Goal: Find specific page/section: Find specific page/section

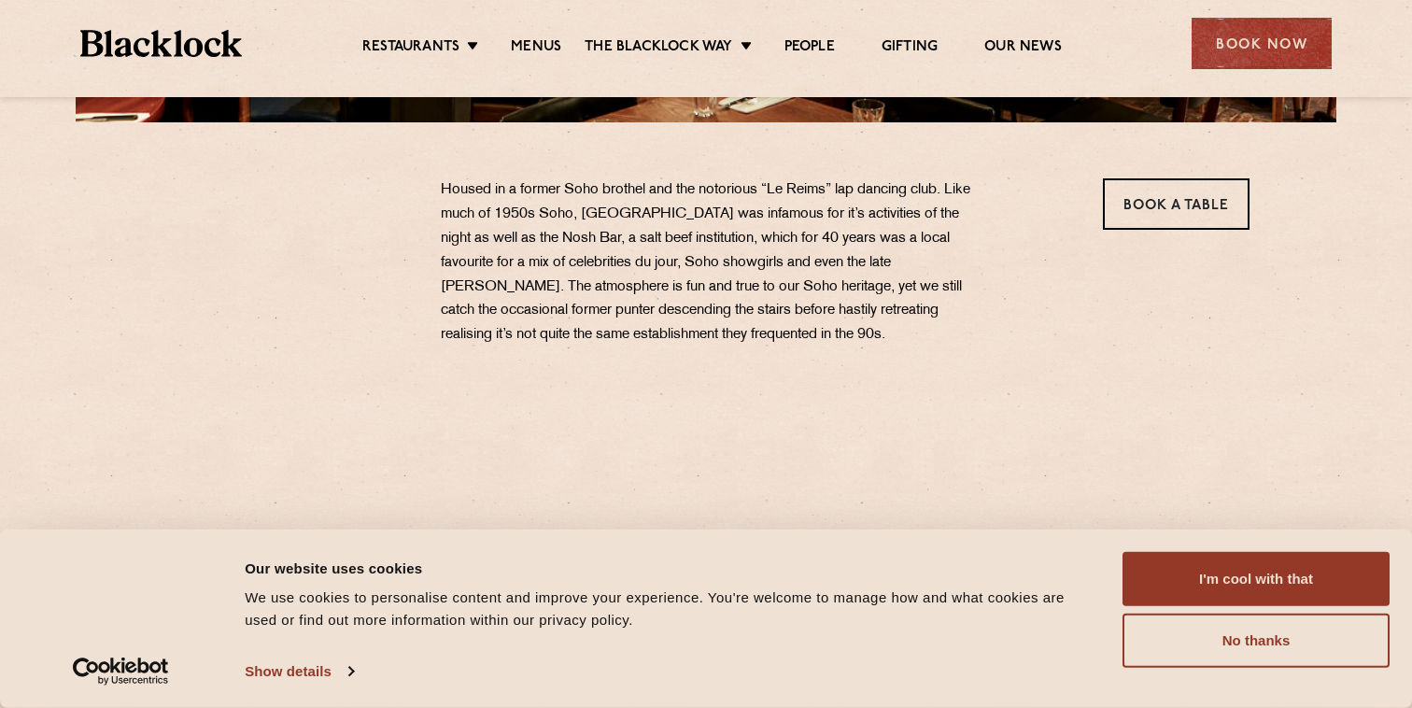
scroll to position [706, 0]
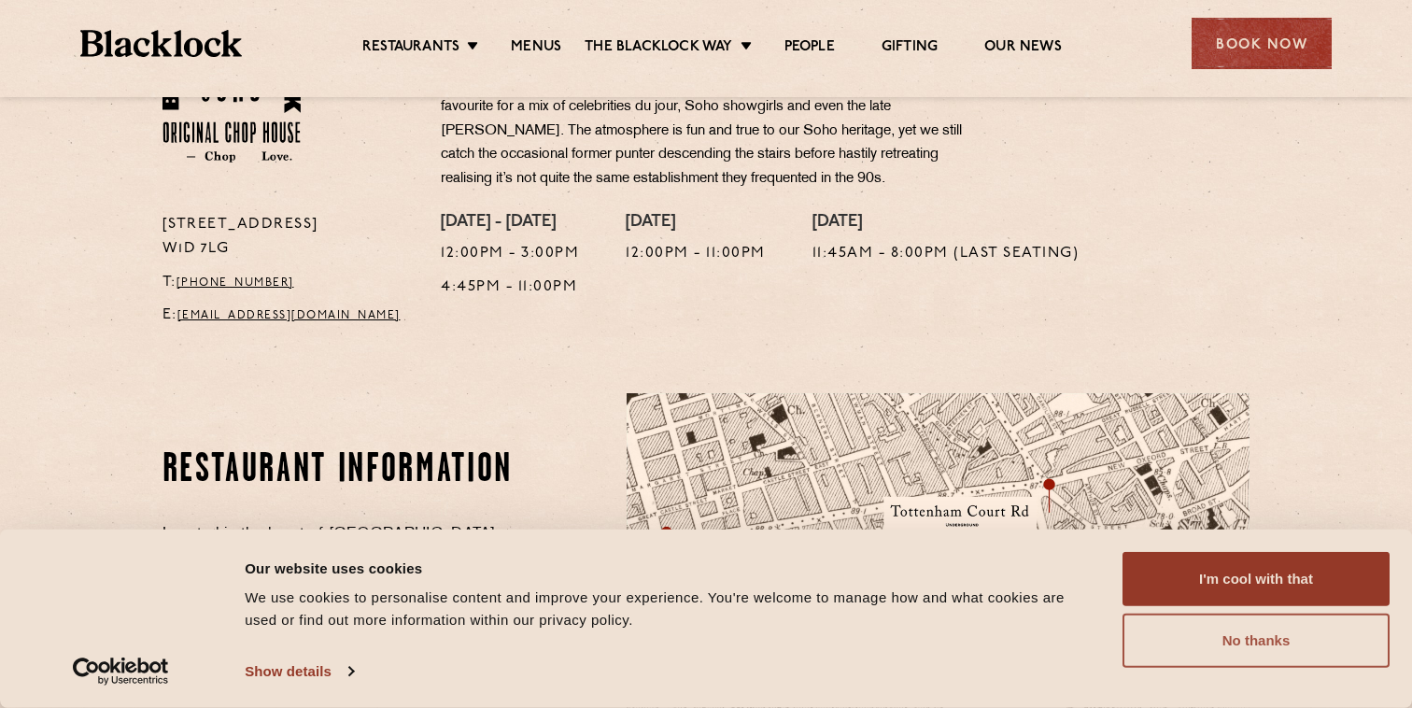
click at [1235, 633] on button "No thanks" at bounding box center [1255, 640] width 267 height 54
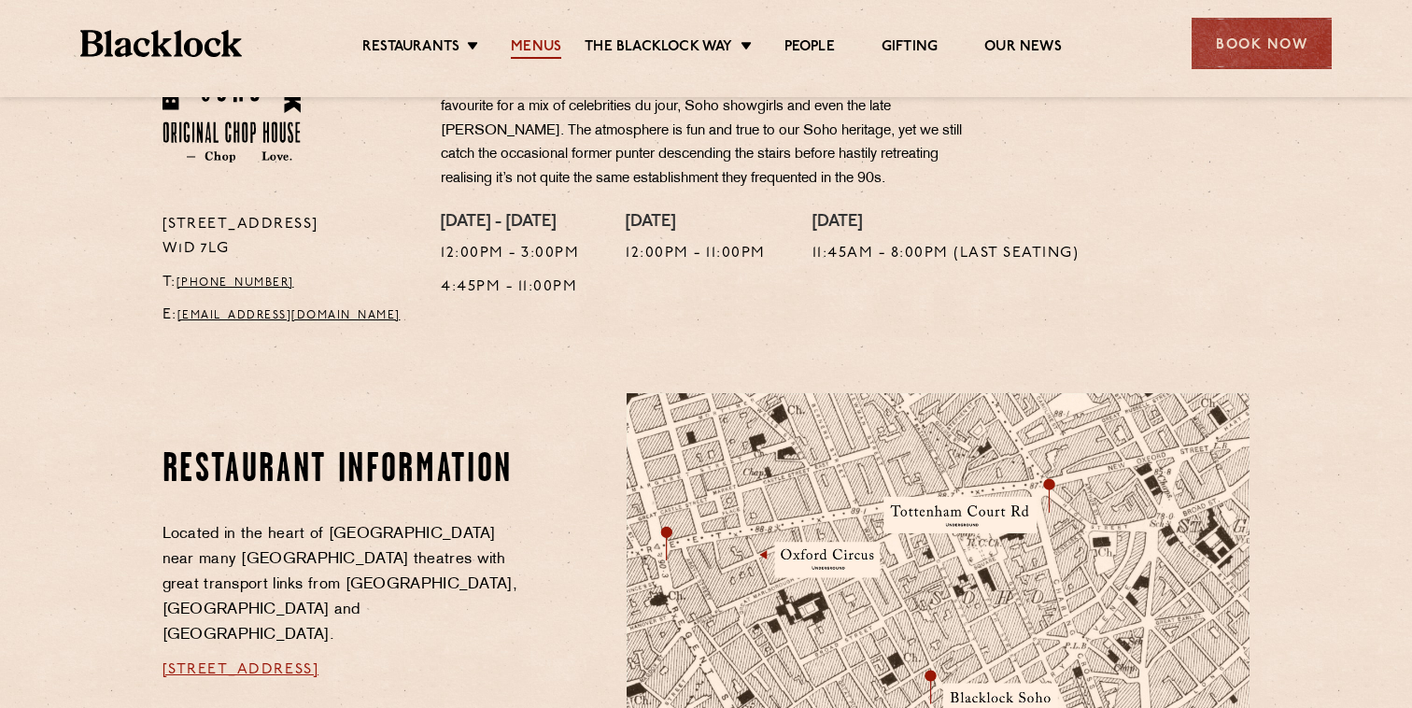
click at [536, 49] on link "Menus" at bounding box center [536, 48] width 50 height 21
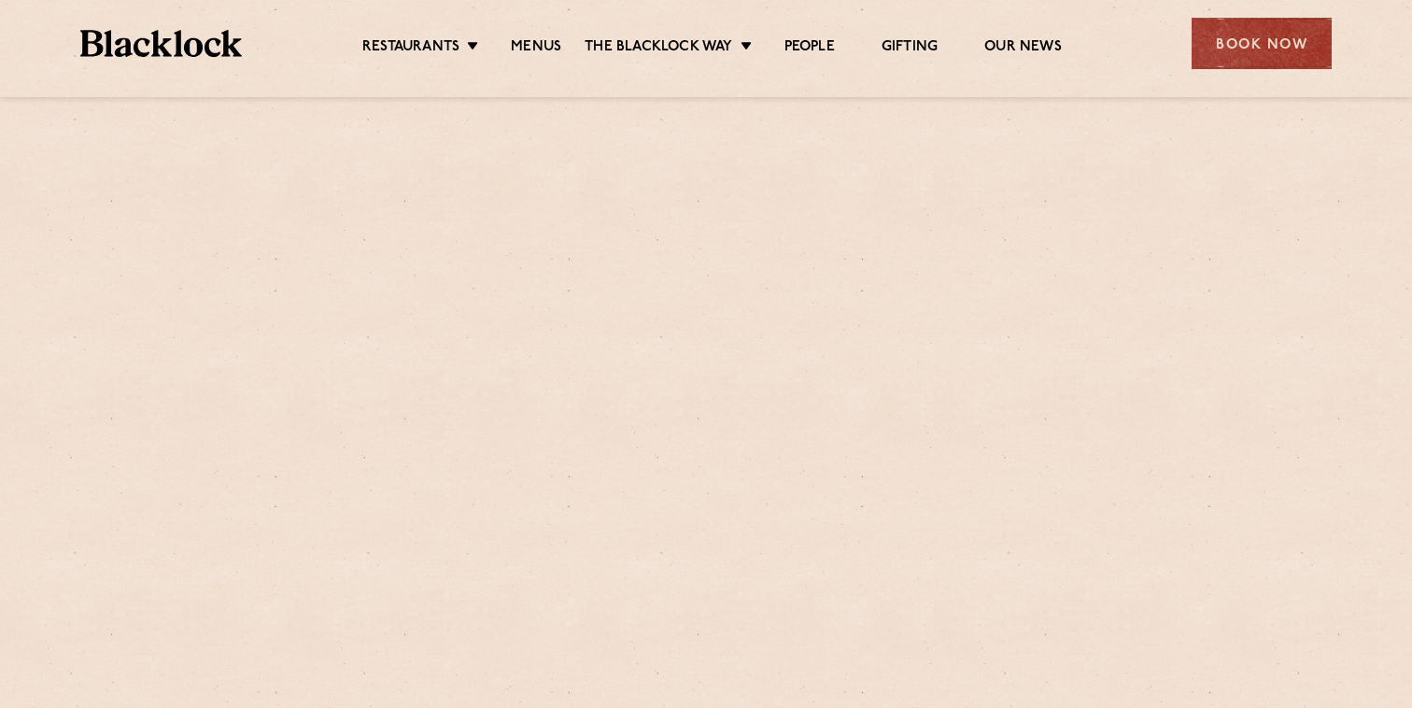
scroll to position [670, 0]
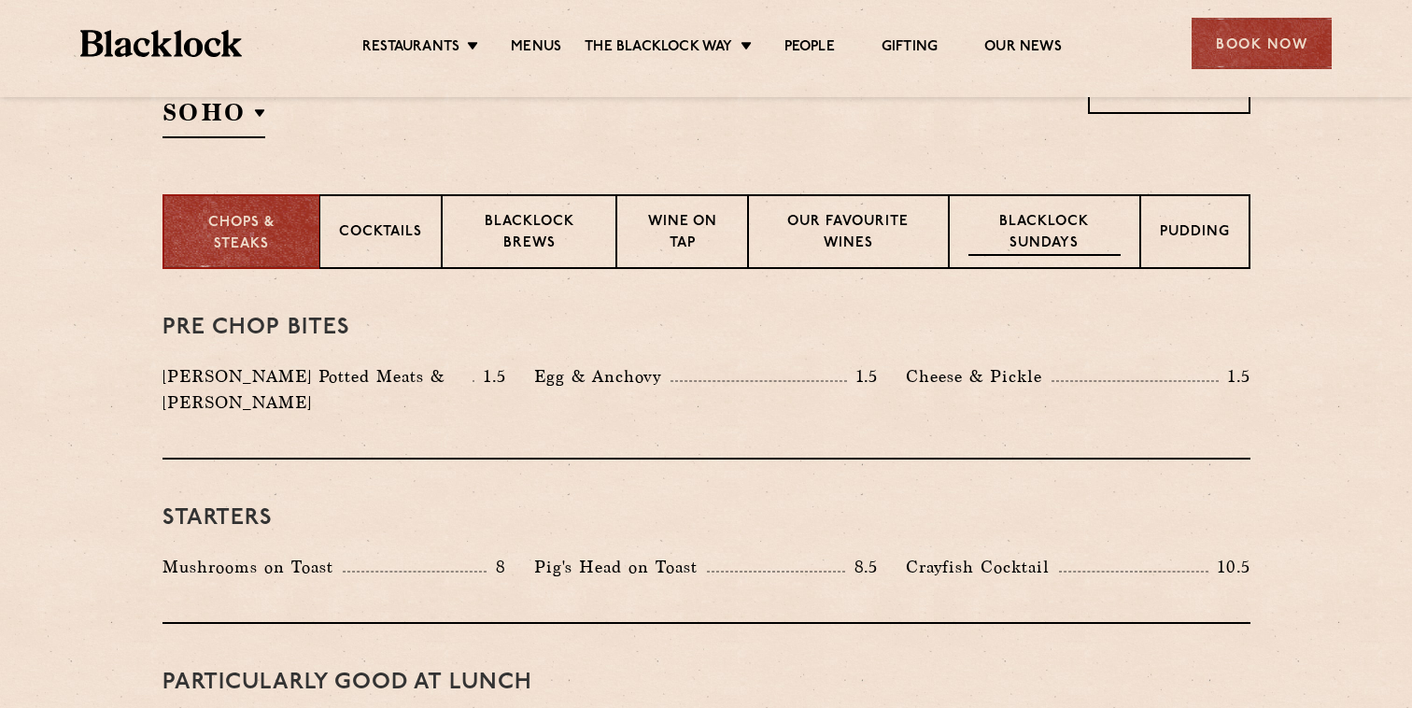
click at [1092, 217] on p "Blacklock Sundays" at bounding box center [1043, 234] width 151 height 44
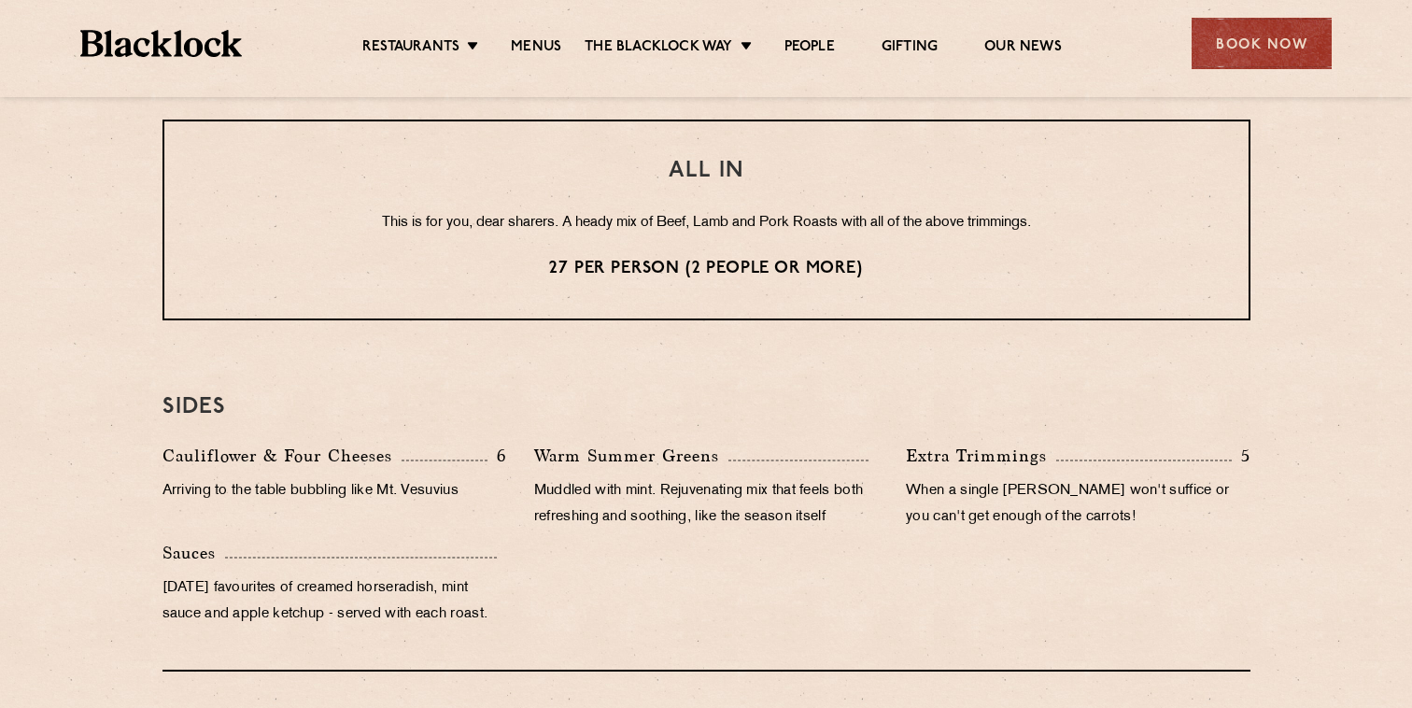
scroll to position [1762, 0]
